Goal: Complete application form

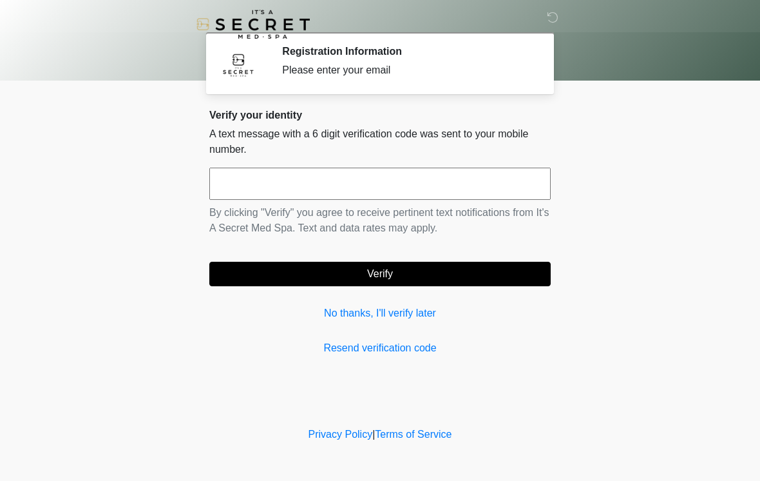
click at [387, 186] on input "text" at bounding box center [379, 183] width 341 height 32
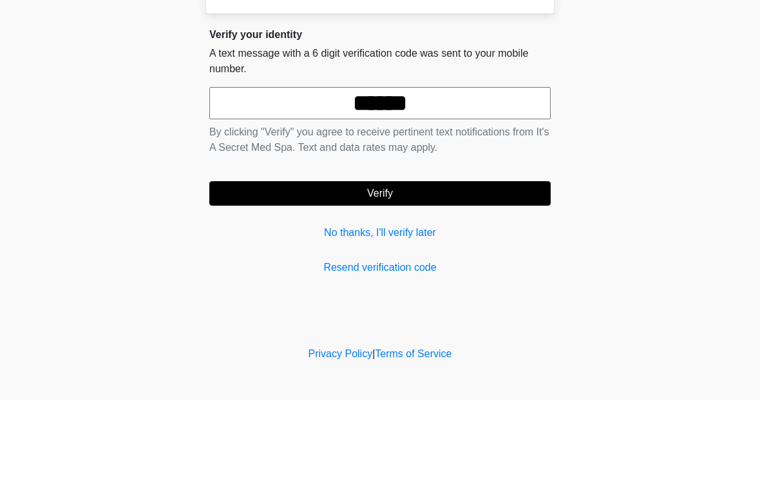
type input "******"
click at [450, 262] on button "Verify" at bounding box center [379, 274] width 341 height 24
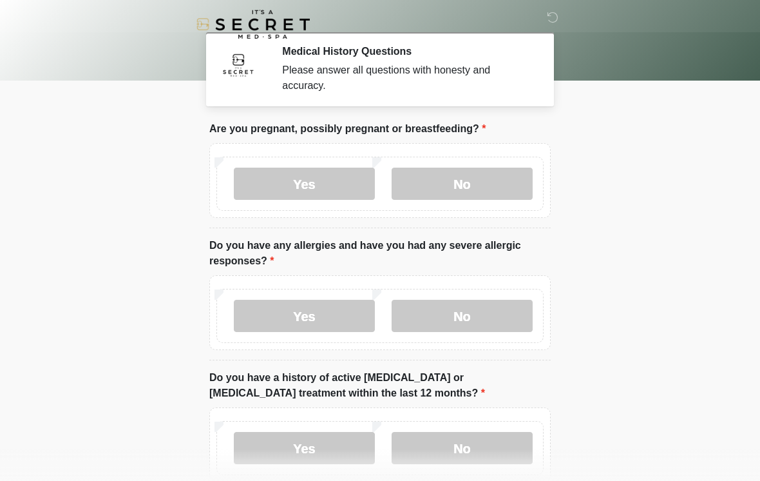
click at [478, 184] on label "No" at bounding box center [462, 183] width 141 height 32
click at [329, 316] on label "Yes" at bounding box center [304, 316] width 141 height 32
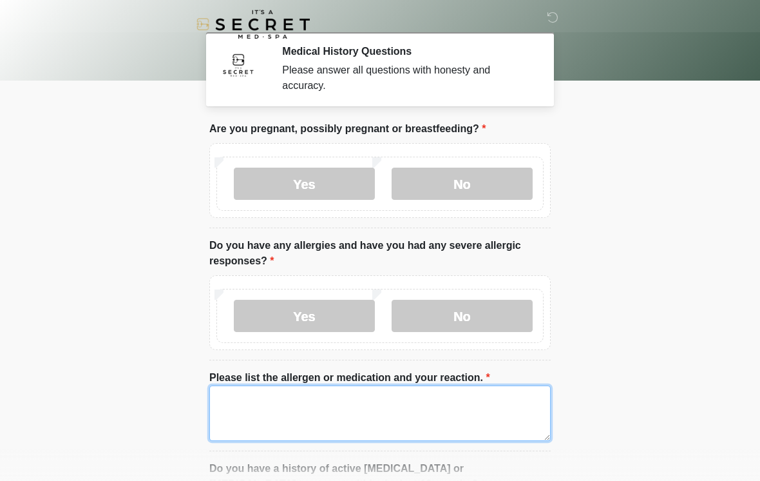
click at [254, 396] on textarea "Please list the allergen or medication and your reaction." at bounding box center [379, 412] width 341 height 55
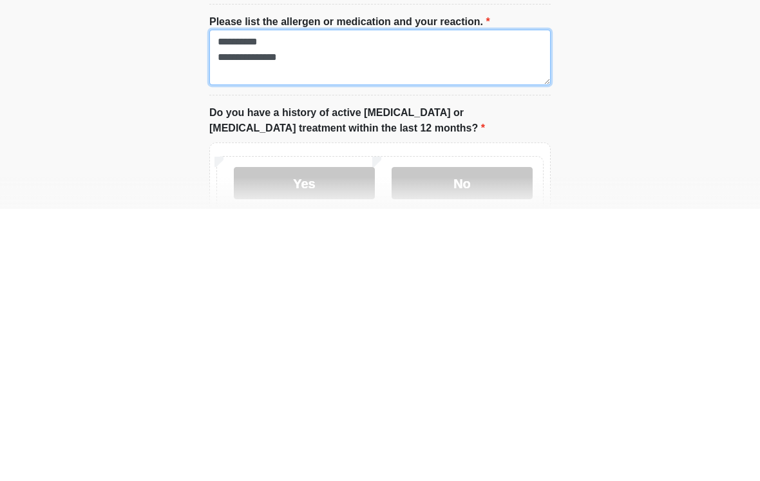
scroll to position [84, 0]
type textarea "**********"
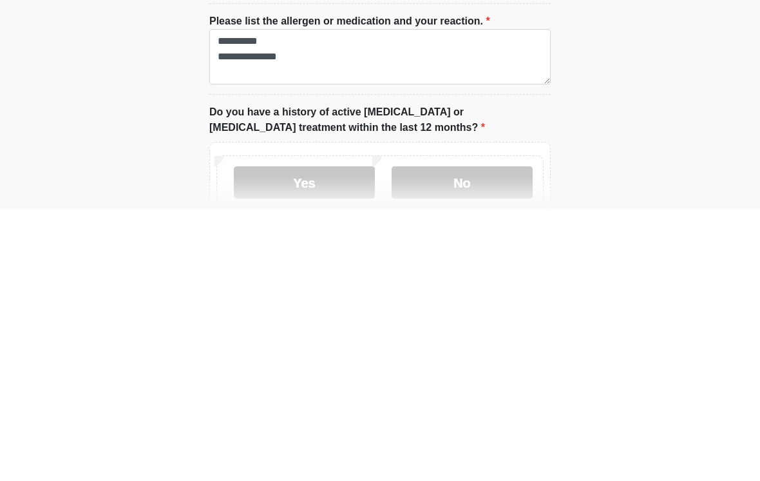
click at [466, 438] on label "No" at bounding box center [462, 454] width 141 height 32
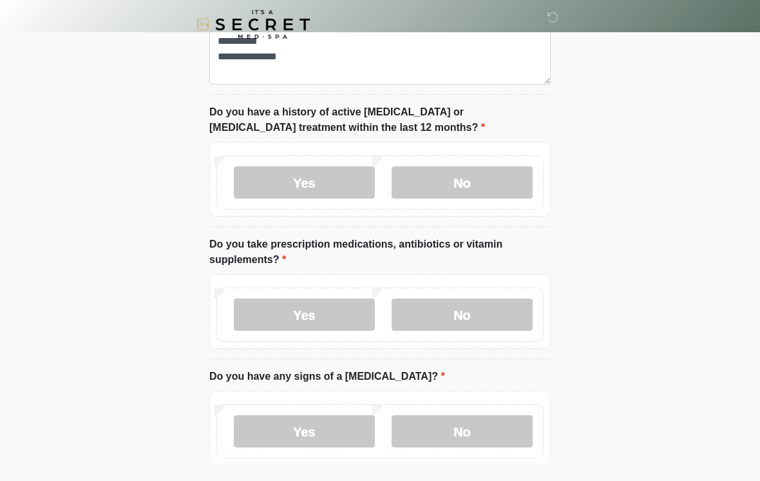
click at [315, 310] on label "Yes" at bounding box center [304, 314] width 141 height 32
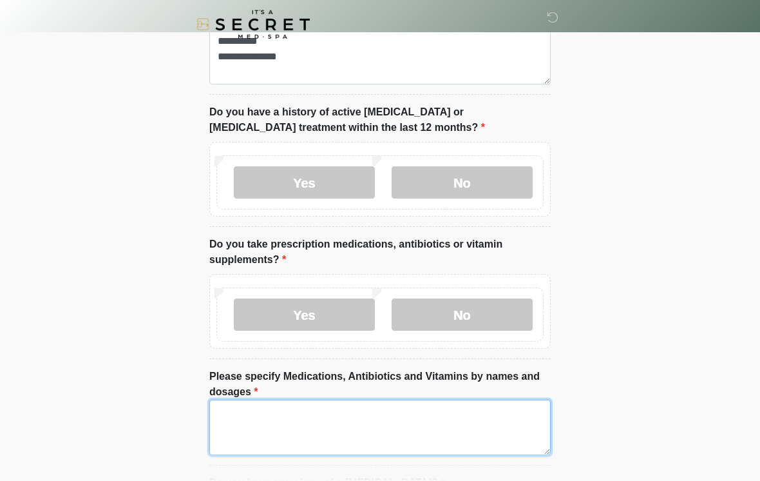
click at [293, 428] on textarea "Please specify Medications, Antibiotics and Vitamins by names and dosages" at bounding box center [379, 426] width 341 height 55
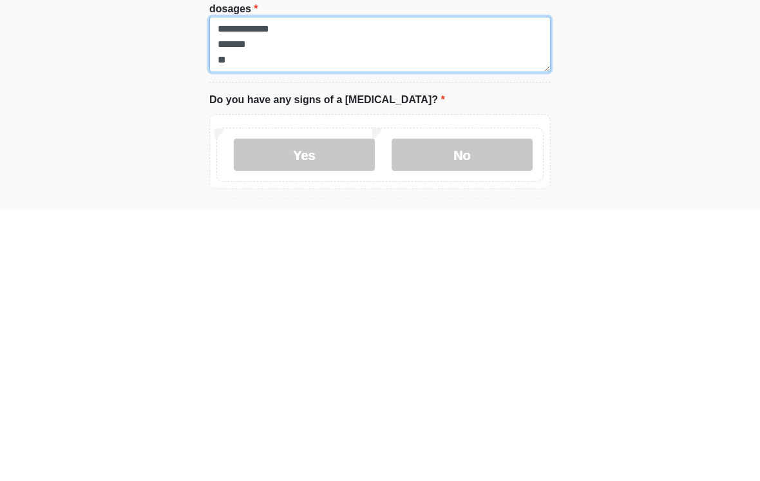
scroll to position [468, 0]
type textarea "**********"
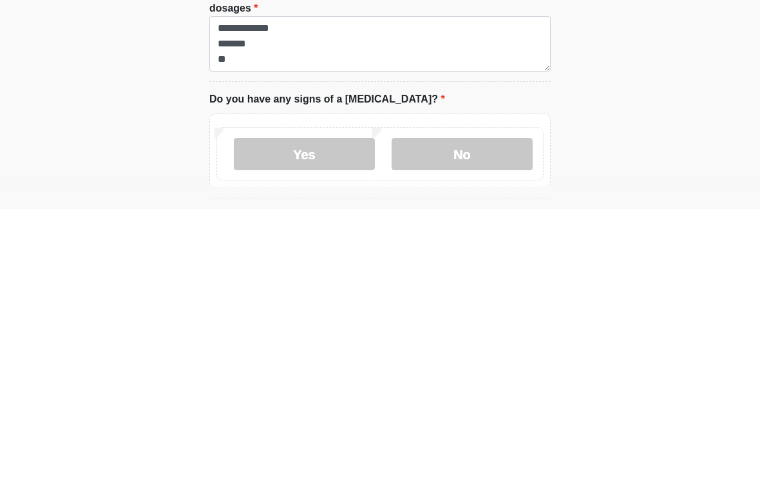
click at [461, 410] on label "No" at bounding box center [462, 426] width 141 height 32
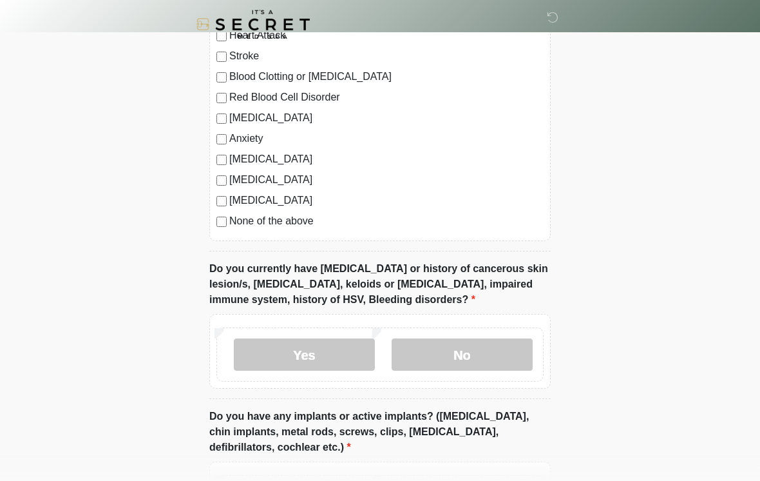
scroll to position [1008, 0]
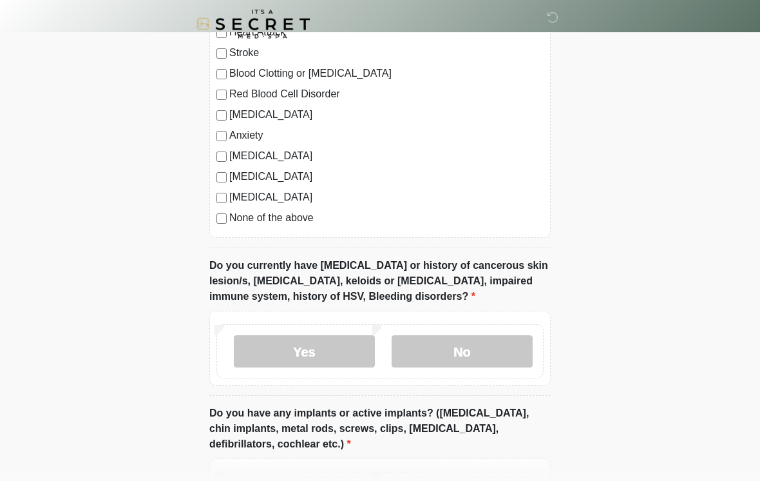
click at [459, 347] on label "No" at bounding box center [462, 352] width 141 height 32
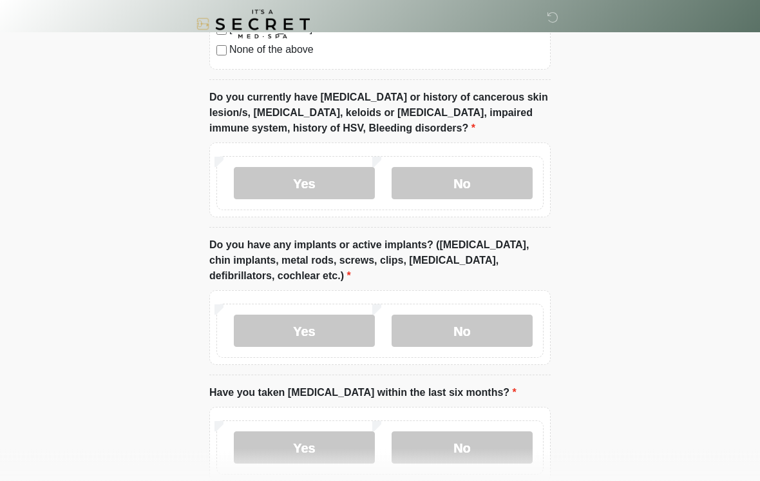
scroll to position [1179, 0]
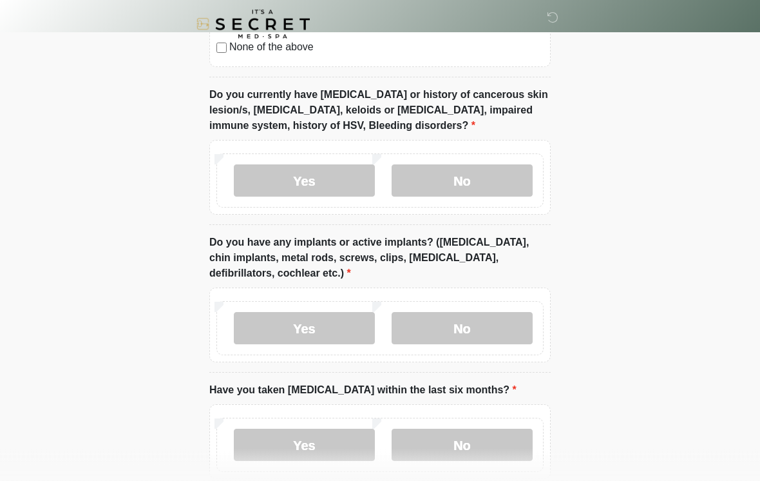
click at [470, 324] on label "No" at bounding box center [462, 328] width 141 height 32
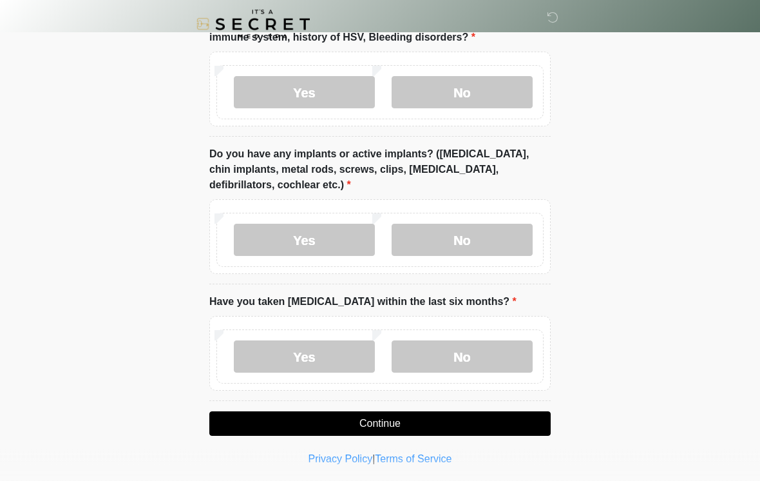
click at [484, 353] on label "No" at bounding box center [462, 357] width 141 height 32
click at [486, 417] on button "Continue" at bounding box center [379, 423] width 341 height 24
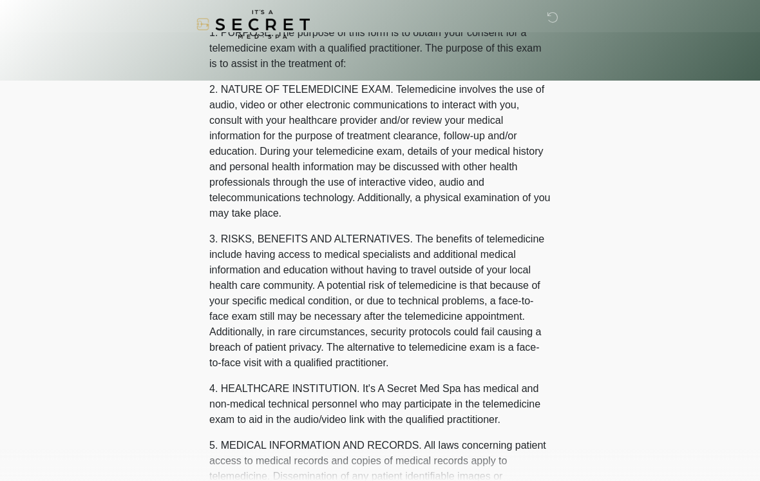
scroll to position [0, 0]
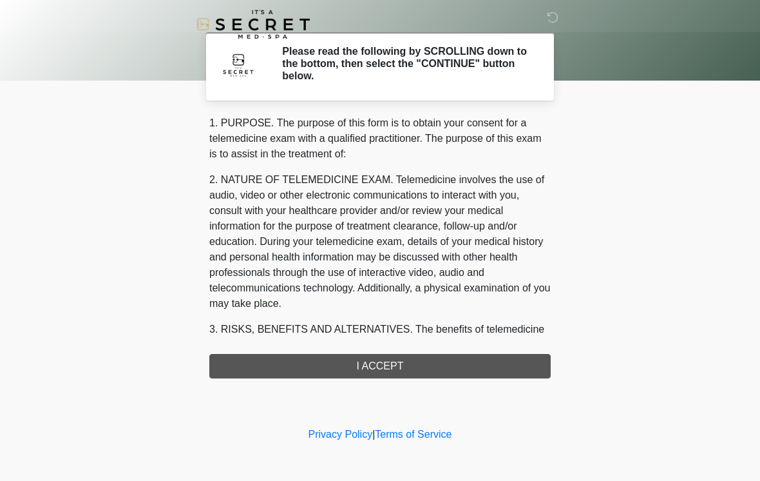
click at [443, 367] on div "1. PURPOSE. The purpose of this form is to obtain your consent for a telemedici…" at bounding box center [379, 246] width 341 height 263
click at [413, 364] on div "1. PURPOSE. The purpose of this form is to obtain your consent for a telemedici…" at bounding box center [379, 246] width 341 height 263
click at [392, 356] on div "1. PURPOSE. The purpose of this form is to obtain your consent for a telemedici…" at bounding box center [379, 246] width 341 height 263
click at [379, 371] on div "1. PURPOSE. The purpose of this form is to obtain your consent for a telemedici…" at bounding box center [379, 246] width 341 height 263
click at [393, 363] on div "1. PURPOSE. The purpose of this form is to obtain your consent for a telemedici…" at bounding box center [379, 246] width 341 height 263
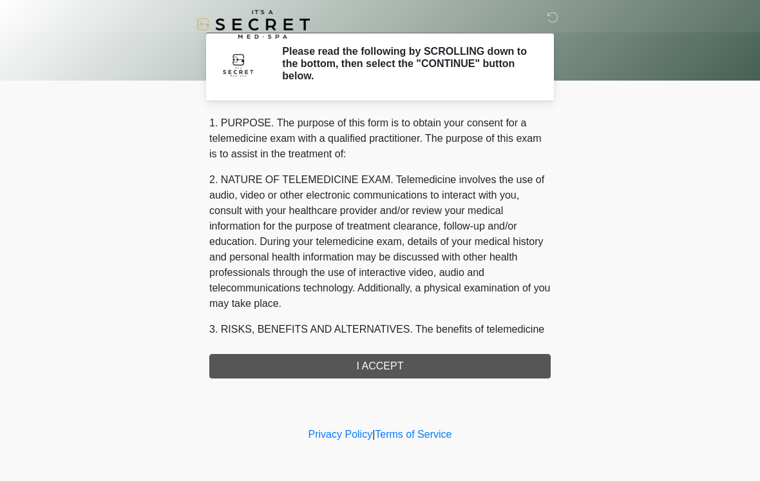
click at [379, 369] on div "1. PURPOSE. The purpose of this form is to obtain your consent for a telemedici…" at bounding box center [379, 246] width 341 height 263
click at [364, 366] on div "1. PURPOSE. The purpose of this form is to obtain your consent for a telemedici…" at bounding box center [379, 246] width 341 height 263
click at [448, 374] on div "1. PURPOSE. The purpose of this form is to obtain your consent for a telemedici…" at bounding box center [379, 246] width 341 height 263
click at [435, 366] on div "1. PURPOSE. The purpose of this form is to obtain your consent for a telemedici…" at bounding box center [379, 246] width 341 height 263
click at [428, 352] on div "1. PURPOSE. The purpose of this form is to obtain your consent for a telemedici…" at bounding box center [379, 246] width 341 height 263
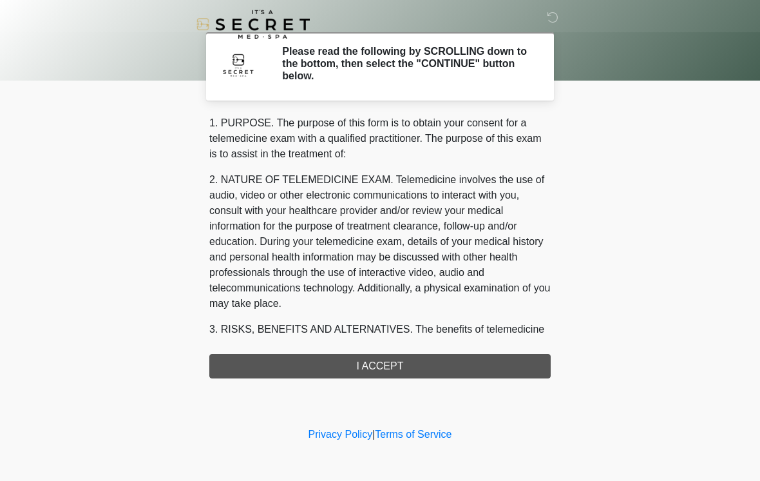
click at [428, 352] on div "1. PURPOSE. The purpose of this form is to obtain your consent for a telemedici…" at bounding box center [379, 246] width 341 height 263
click at [404, 367] on div "1. PURPOSE. The purpose of this form is to obtain your consent for a telemedici…" at bounding box center [379, 246] width 341 height 263
click at [472, 85] on div "Please read the following by SCROLLING down to the bottom, then select the "CON…" at bounding box center [406, 66] width 269 height 43
click at [472, 84] on div "Please read the following by SCROLLING down to the bottom, then select the "CON…" at bounding box center [406, 66] width 269 height 43
click at [486, 73] on h2 "Please read the following by SCROLLING down to the bottom, then select the "CON…" at bounding box center [406, 63] width 249 height 37
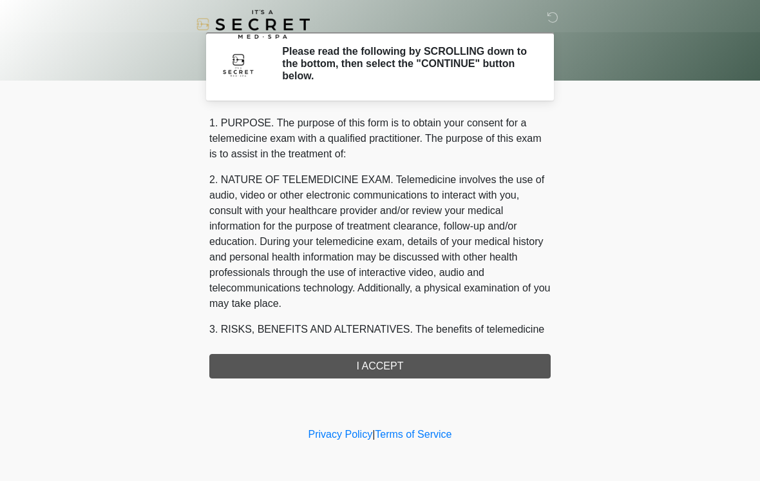
click at [486, 73] on h2 "Please read the following by SCROLLING down to the bottom, then select the "CON…" at bounding box center [406, 63] width 249 height 37
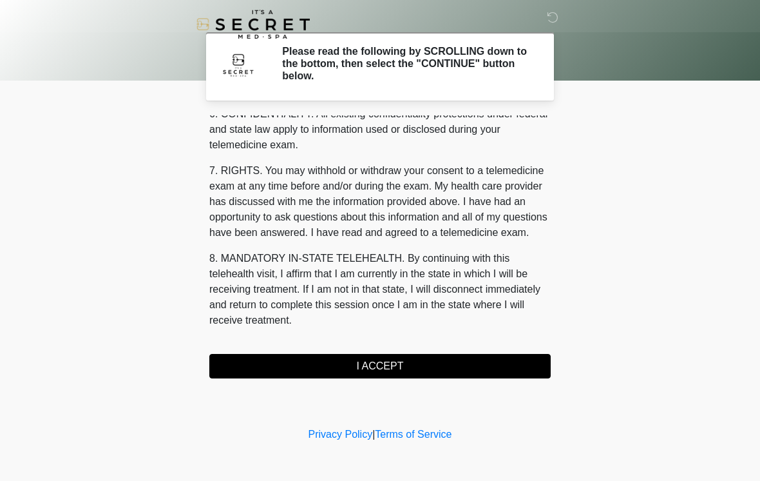
scroll to position [524, 0]
click at [421, 360] on button "I ACCEPT" at bounding box center [379, 366] width 341 height 24
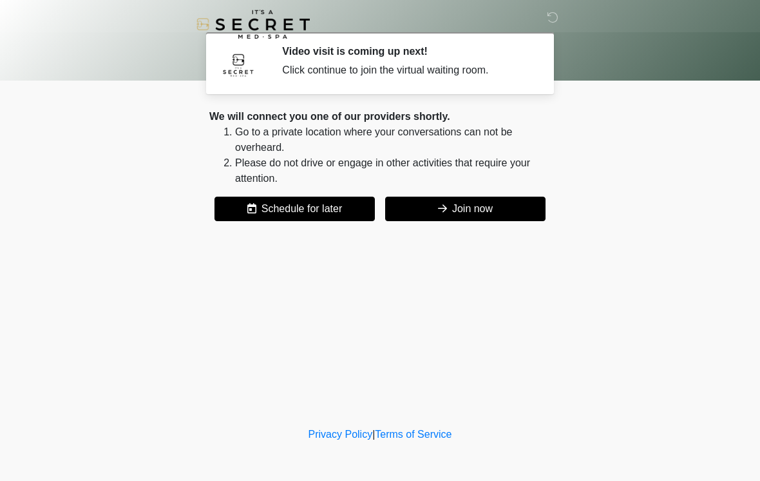
click at [508, 207] on button "Join now" at bounding box center [465, 208] width 160 height 24
